Goal: Check status: Check status

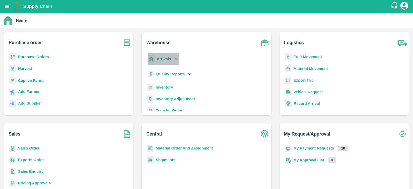
click at [176, 59] on icon at bounding box center [176, 59] width 6 height 6
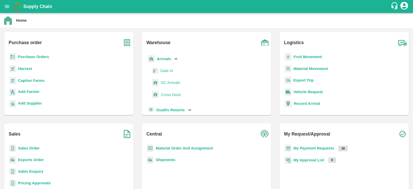
click at [176, 59] on icon at bounding box center [176, 59] width 3 height 2
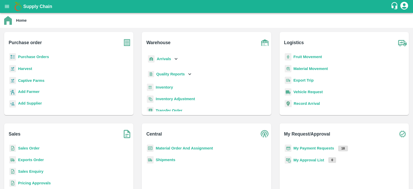
click at [313, 57] on b "Fruit Movement" at bounding box center [308, 57] width 29 height 4
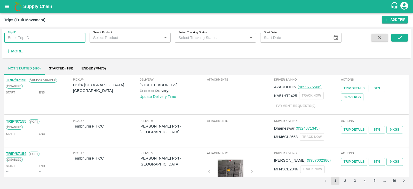
click at [40, 38] on input "Trip ID" at bounding box center [44, 38] width 81 height 10
paste input "86792"
type input "86792"
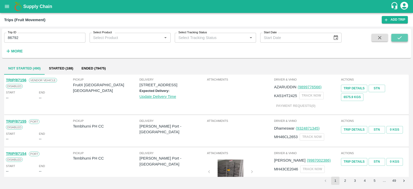
click at [400, 41] on button "submit" at bounding box center [400, 38] width 17 height 8
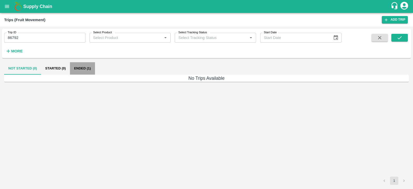
click at [76, 69] on button "Ended (1)" at bounding box center [82, 68] width 25 height 12
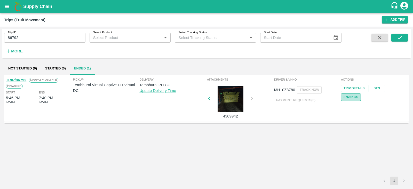
click at [354, 97] on button "8769 Kgs" at bounding box center [351, 97] width 20 height 7
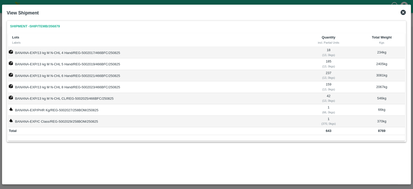
click at [403, 14] on icon at bounding box center [403, 12] width 5 height 5
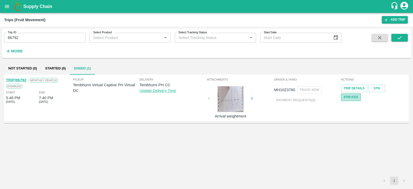
click at [349, 99] on button "8769 Kgs" at bounding box center [351, 97] width 20 height 7
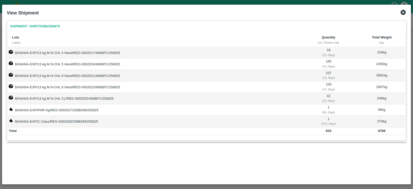
click at [403, 12] on icon at bounding box center [403, 12] width 5 height 5
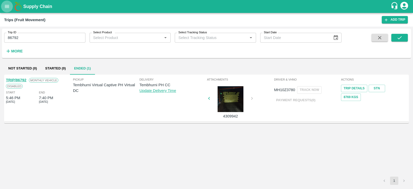
click at [5, 5] on icon "open drawer" at bounding box center [7, 6] width 4 height 3
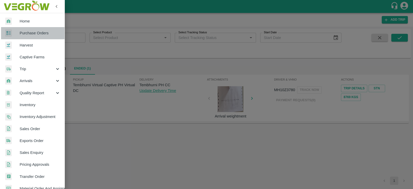
click at [38, 34] on span "Purchase Orders" at bounding box center [40, 33] width 41 height 6
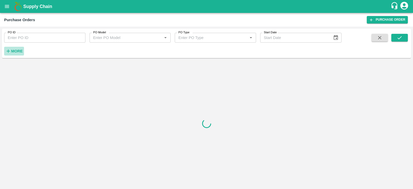
click at [19, 52] on strong "More" at bounding box center [17, 51] width 12 height 4
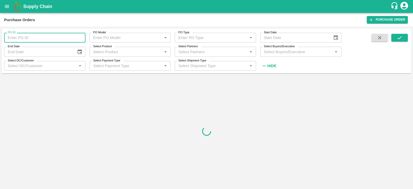
click at [37, 37] on input "PO ID" at bounding box center [44, 38] width 81 height 10
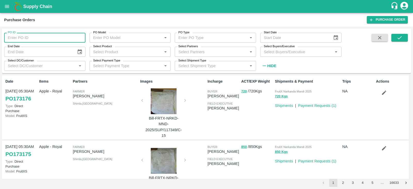
click at [40, 37] on input "PO ID" at bounding box center [44, 38] width 81 height 10
paste input "171634"
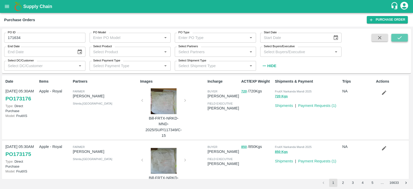
click at [401, 38] on icon "submit" at bounding box center [400, 38] width 6 height 6
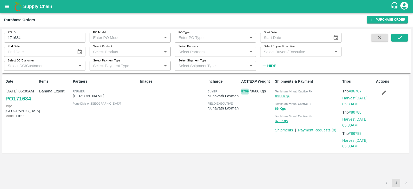
click at [243, 91] on button "8769" at bounding box center [244, 92] width 7 height 6
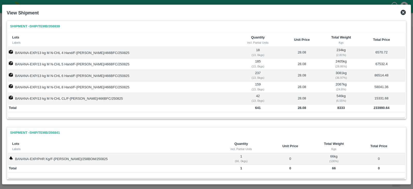
click at [405, 12] on icon at bounding box center [403, 12] width 5 height 5
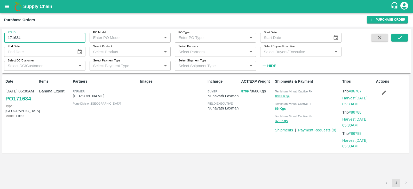
click at [28, 38] on input "171634" at bounding box center [44, 38] width 81 height 10
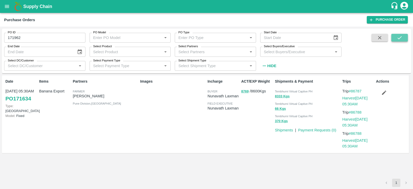
click at [399, 37] on icon "submit" at bounding box center [400, 38] width 6 height 6
click at [244, 91] on button "9928" at bounding box center [244, 92] width 7 height 6
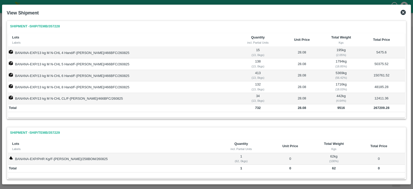
click at [404, 13] on icon at bounding box center [403, 12] width 6 height 6
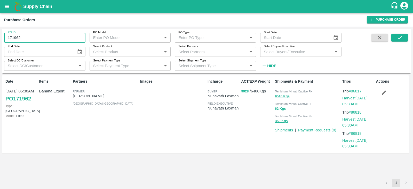
click at [44, 38] on input "171962" at bounding box center [44, 38] width 81 height 10
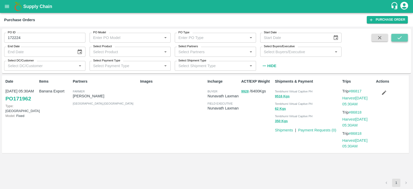
click at [397, 36] on button "submit" at bounding box center [400, 38] width 17 height 8
click at [244, 91] on button "9628" at bounding box center [244, 92] width 7 height 6
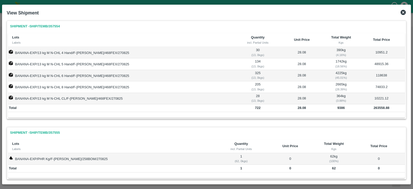
click at [404, 11] on icon at bounding box center [403, 12] width 5 height 5
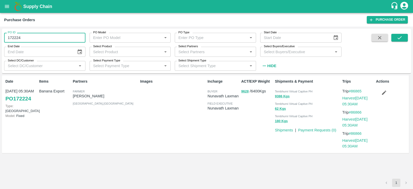
drag, startPoint x: 27, startPoint y: 37, endPoint x: 5, endPoint y: 37, distance: 21.5
click at [5, 37] on input "172224" at bounding box center [44, 38] width 81 height 10
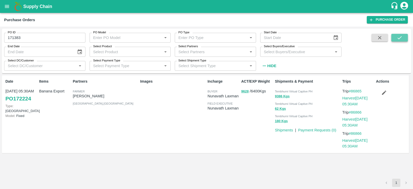
click at [399, 37] on icon "submit" at bounding box center [400, 38] width 6 height 6
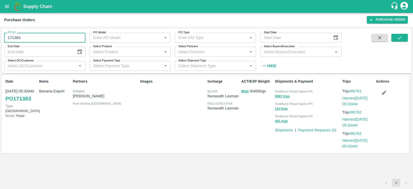
drag, startPoint x: 28, startPoint y: 37, endPoint x: 6, endPoint y: 37, distance: 22.0
click at [6, 37] on input "171383" at bounding box center [44, 38] width 81 height 10
paste input "text"
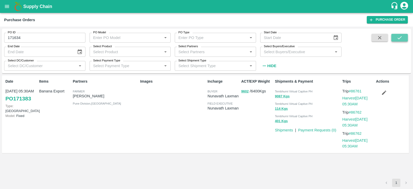
click at [401, 36] on icon "submit" at bounding box center [400, 38] width 6 height 6
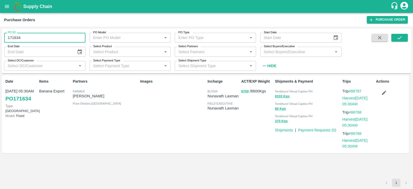
click at [36, 36] on input "171634" at bounding box center [44, 38] width 81 height 10
type input "1"
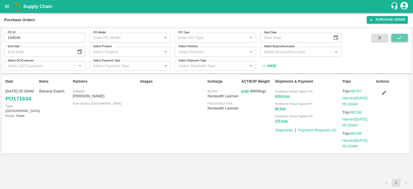
click at [399, 38] on icon "submit" at bounding box center [400, 38] width 6 height 6
click at [245, 92] on button "2288" at bounding box center [244, 92] width 7 height 6
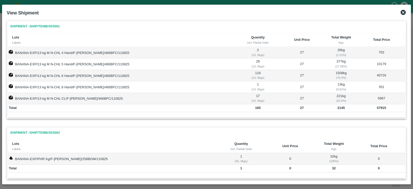
click at [404, 13] on icon at bounding box center [403, 12] width 6 height 6
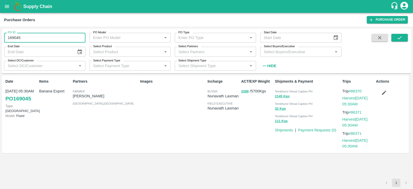
drag, startPoint x: 23, startPoint y: 36, endPoint x: 6, endPoint y: 38, distance: 17.0
click at [6, 38] on input "169045" at bounding box center [44, 38] width 81 height 10
paste input "text"
drag, startPoint x: 408, startPoint y: 32, endPoint x: 397, endPoint y: 38, distance: 12.5
click at [397, 38] on div "PO ID 169514 PO ID PO Model PO Model   * PO Type PO Type   * Start Date Start D…" at bounding box center [206, 51] width 409 height 41
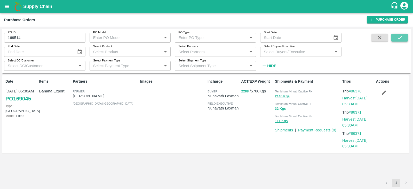
click at [397, 38] on icon "submit" at bounding box center [400, 38] width 6 height 6
click at [245, 91] on button "5895" at bounding box center [244, 92] width 7 height 6
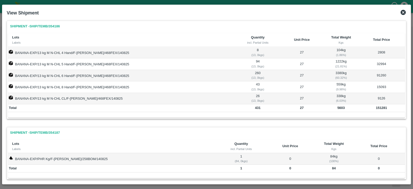
click at [404, 13] on icon at bounding box center [403, 12] width 6 height 6
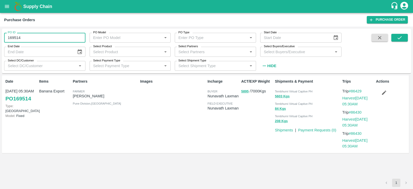
drag, startPoint x: 34, startPoint y: 37, endPoint x: 5, endPoint y: 38, distance: 28.4
click at [5, 38] on input "169514" at bounding box center [44, 38] width 81 height 10
paste input "text"
type input "170803"
click at [402, 37] on icon "submit" at bounding box center [400, 38] width 6 height 6
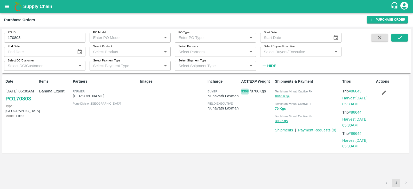
click at [246, 92] on button "9308" at bounding box center [244, 92] width 7 height 6
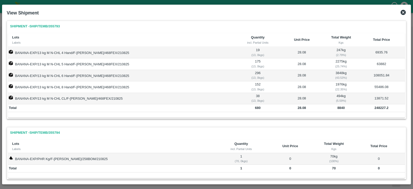
click at [403, 14] on icon at bounding box center [403, 12] width 5 height 5
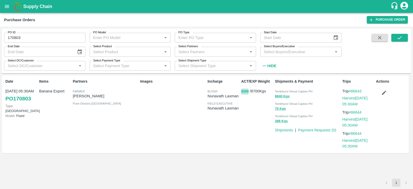
click at [246, 91] on button "9308" at bounding box center [244, 92] width 7 height 6
